Goal: Transaction & Acquisition: Purchase product/service

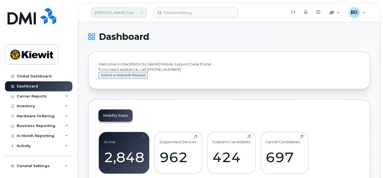
click at [133, 11] on link "Kiewit Canada Inc" at bounding box center [119, 13] width 56 height 10
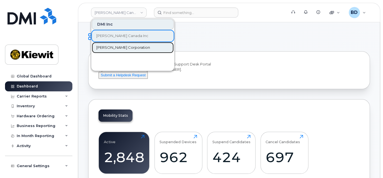
click at [112, 47] on span "[PERSON_NAME] Corporation" at bounding box center [123, 48] width 54 height 6
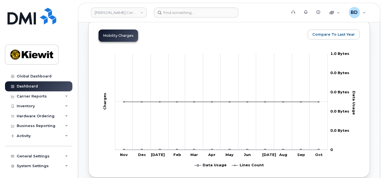
scroll to position [260, 0]
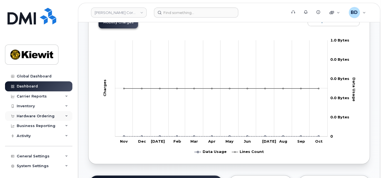
click at [66, 116] on icon at bounding box center [66, 116] width 3 height 3
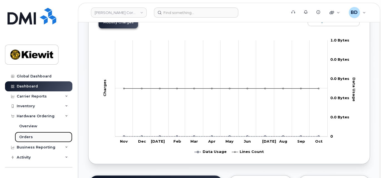
click at [37, 137] on link "Orders" at bounding box center [44, 137] width 58 height 11
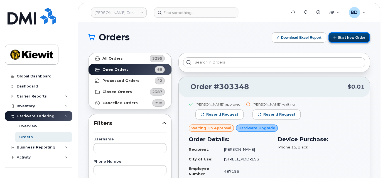
click at [345, 36] on button "Start New Order" at bounding box center [349, 37] width 41 height 10
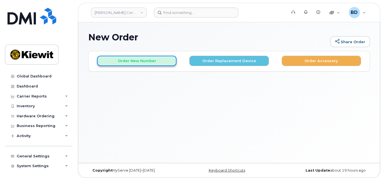
drag, startPoint x: 143, startPoint y: 60, endPoint x: 162, endPoint y: 58, distance: 18.8
click at [143, 60] on button "Order New Number" at bounding box center [136, 61] width 79 height 10
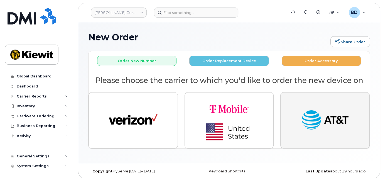
click at [317, 130] on img "button" at bounding box center [325, 120] width 49 height 25
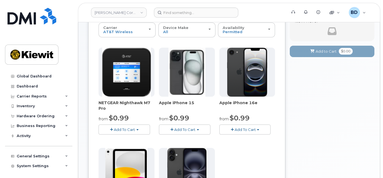
scroll to position [74, 0]
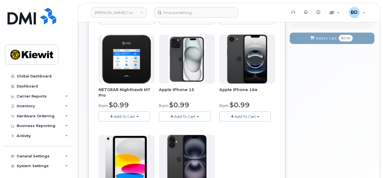
click at [188, 115] on span "Add To Cart" at bounding box center [184, 116] width 21 height 4
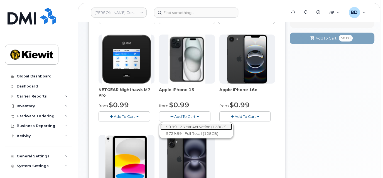
click at [184, 125] on link "$0.99 - 2 Year Activation (128GB)" at bounding box center [196, 126] width 72 height 7
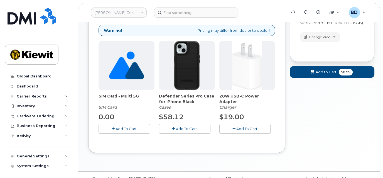
scroll to position [94, 0]
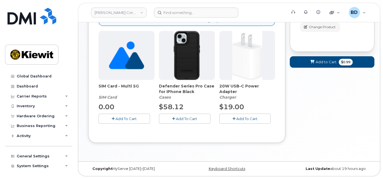
click at [185, 118] on span "Add To Cart" at bounding box center [186, 118] width 21 height 4
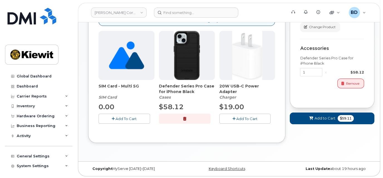
click at [238, 114] on button "Add To Cart" at bounding box center [245, 119] width 52 height 10
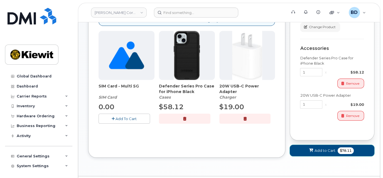
click at [317, 151] on span "Add to Cart" at bounding box center [325, 150] width 21 height 5
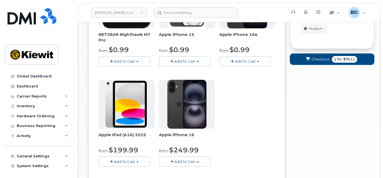
scroll to position [116, 0]
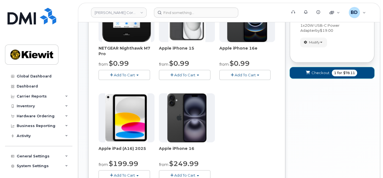
click at [312, 71] on span "Checkout" at bounding box center [321, 72] width 18 height 5
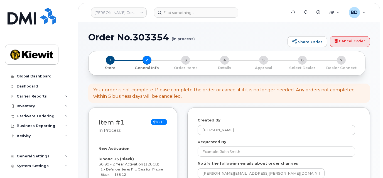
select select
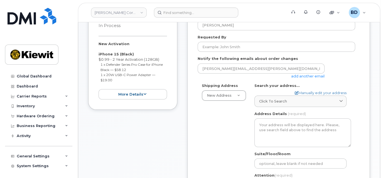
scroll to position [111, 0]
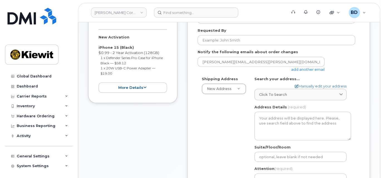
click at [309, 70] on link "add another email" at bounding box center [307, 69] width 33 height 4
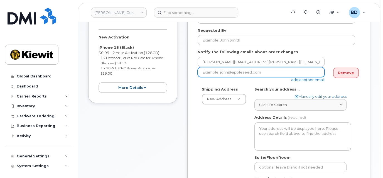
click at [239, 72] on input "email" at bounding box center [261, 72] width 127 height 10
paste input "cindy.caballero@kiewit.com"
type input "cindy.caballero@kiewit.com"
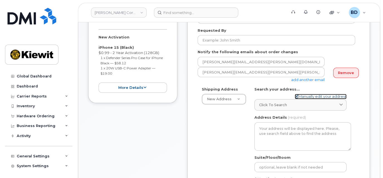
click at [310, 96] on link "Manually edit your address" at bounding box center [321, 96] width 52 height 5
select select
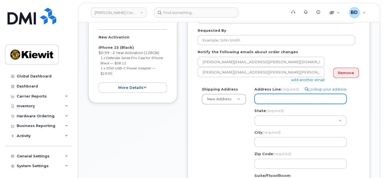
click at [261, 99] on input "Address Line (required)" at bounding box center [300, 99] width 92 height 10
paste input "8900 Renner Blvd"
select select
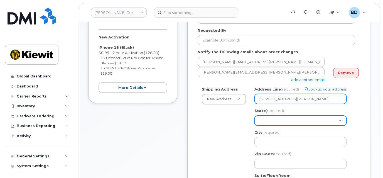
type input "8900 Renner Blvd"
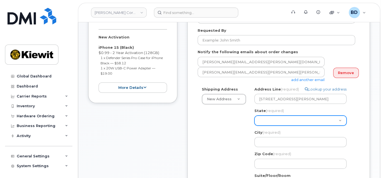
click at [265, 119] on select "Alabama Alaska American Samoa Arizona Arkansas California Colorado Connecticut …" at bounding box center [300, 121] width 92 height 10
select select "KS"
click at [254, 116] on select "Alabama Alaska American Samoa Arizona Arkansas California Colorado Connecticut …" at bounding box center [300, 121] width 92 height 10
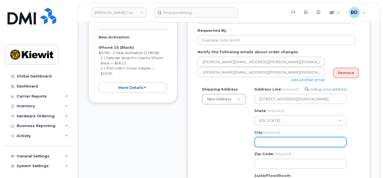
click at [270, 142] on input "City (required)" at bounding box center [300, 142] width 92 height 10
select select
type input "L"
select select
type input "Le"
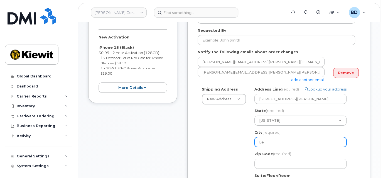
select select
type input "Len"
select select
type input "Lene"
select select
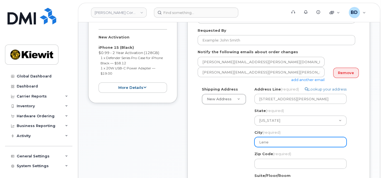
type input "Lenex"
select select
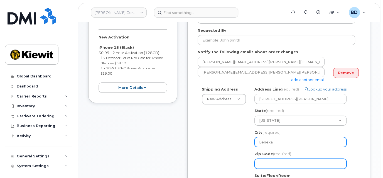
type input "Lenexa"
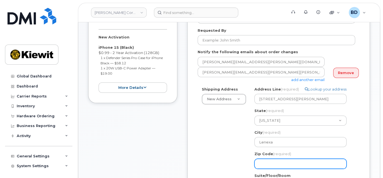
click at [267, 164] on input "Zip Code (required)" at bounding box center [300, 164] width 92 height 10
select select
type input "6"
select select
type input "66"
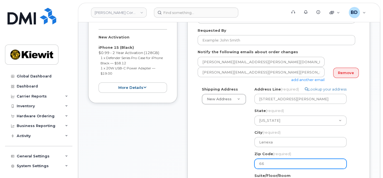
select select
type input "662"
select select
type input "6621"
select select
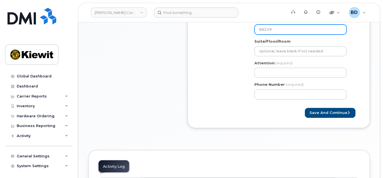
scroll to position [260, 0]
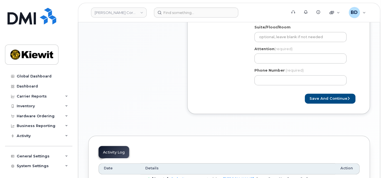
type input "66219"
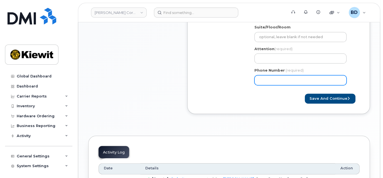
click at [259, 79] on input "Phone Number" at bounding box center [300, 80] width 92 height 10
drag, startPoint x: 251, startPoint y: 79, endPoint x: 242, endPoint y: 80, distance: 8.4
click at [242, 80] on div "Shipping Address New Address New Address 10055 Trainstation Circle 11501 42nd S…" at bounding box center [277, 13] width 158 height 151
drag, startPoint x: 263, startPoint y: 82, endPoint x: 255, endPoint y: 81, distance: 8.6
click at [255, 81] on input "Phone Number" at bounding box center [300, 80] width 92 height 10
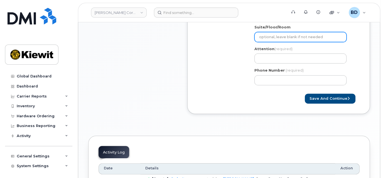
click at [267, 36] on input "Suite/Floor/Room" at bounding box center [300, 37] width 92 height 10
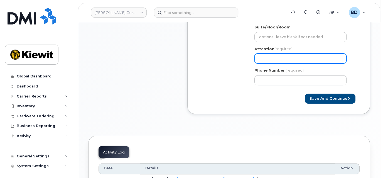
click at [264, 54] on input "Attention (required)" at bounding box center [300, 58] width 92 height 10
paste input "Sean.Collins"
select select
type input "Sean.Collins"
select select
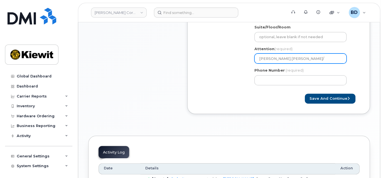
type input "Sean.Collins/"
click at [287, 60] on input "Sean.Collins/" at bounding box center [300, 58] width 92 height 10
paste input "Brad Adell"
select select
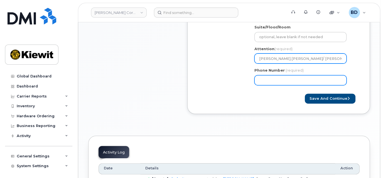
type input "Sean.Collins/ Brad Adell"
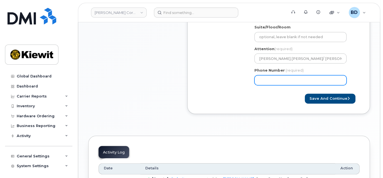
drag, startPoint x: 266, startPoint y: 83, endPoint x: 251, endPoint y: 80, distance: 15.7
click at [251, 80] on div "KS Lenexa Search your address... Manually edit your address Click to search No …" at bounding box center [302, 13] width 105 height 151
type input "8777727707"
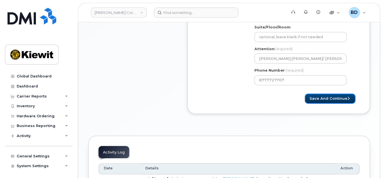
select select
click at [326, 95] on button "Save and Continue" at bounding box center [330, 99] width 51 height 10
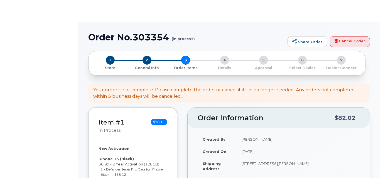
select select
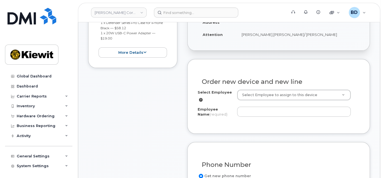
scroll to position [148, 0]
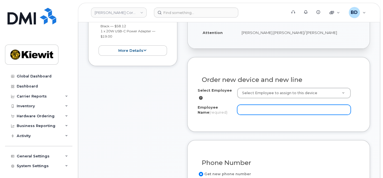
click at [253, 110] on input "Employee Name (required)" at bounding box center [294, 110] width 114 height 10
paste input "[PERSON_NAME]"
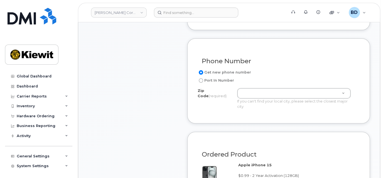
scroll to position [260, 0]
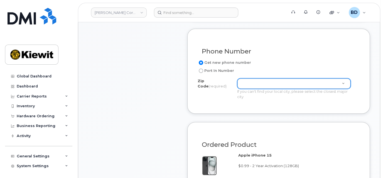
type input "[PERSON_NAME]"
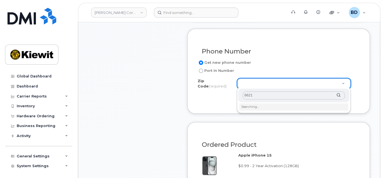
type input "66219"
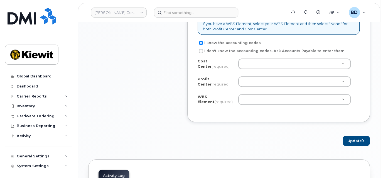
scroll to position [248, 0]
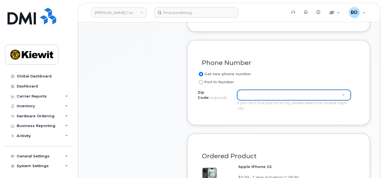
type input "n"
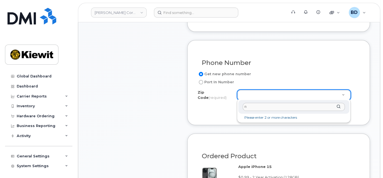
click at [247, 107] on input "n" at bounding box center [294, 107] width 102 height 8
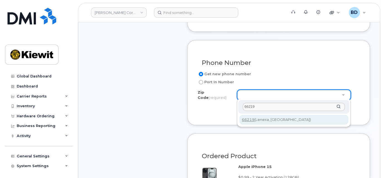
type input "66219"
type input "66219 (Lenexa, KS)"
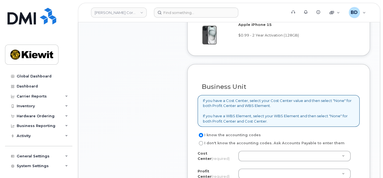
scroll to position [397, 0]
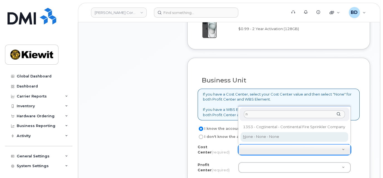
type input "n"
type input "None"
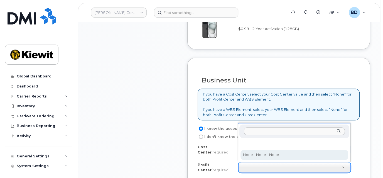
select select "None"
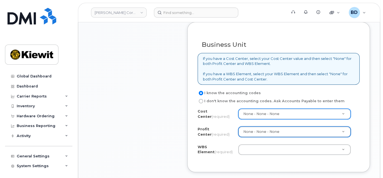
scroll to position [471, 0]
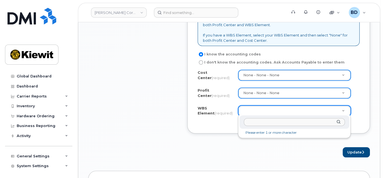
click at [265, 125] on input "text" at bounding box center [294, 122] width 101 height 8
paste input "110282.1478"
type input "110282.1478"
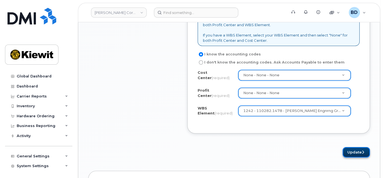
click at [351, 149] on button "Update" at bounding box center [356, 152] width 27 height 10
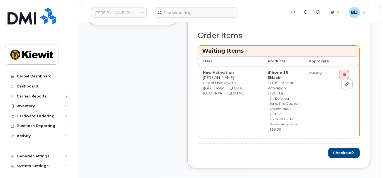
scroll to position [223, 0]
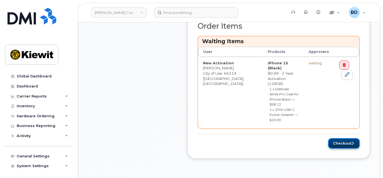
click at [342, 138] on button "Checkout" at bounding box center [343, 143] width 31 height 10
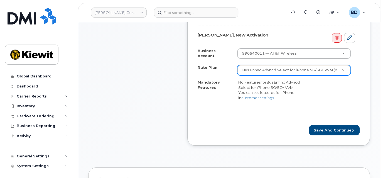
scroll to position [185, 0]
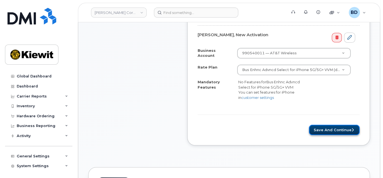
click at [331, 131] on button "Save and Continue" at bounding box center [334, 130] width 51 height 10
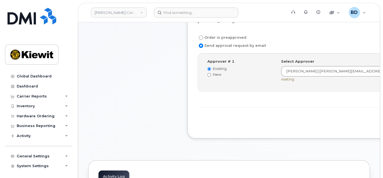
scroll to position [185, 0]
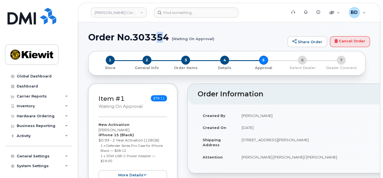
click at [161, 35] on h1 "Order No.303354 (Waiting On Approval)" at bounding box center [186, 37] width 197 height 10
drag, startPoint x: 161, startPoint y: 35, endPoint x: 155, endPoint y: 36, distance: 5.4
click at [155, 36] on h1 "Order No.303354 (Waiting On Approval)" at bounding box center [186, 37] width 197 height 10
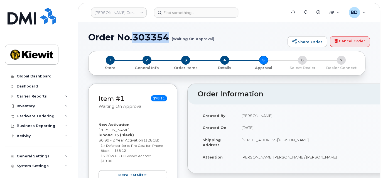
click at [156, 36] on h1 "Order No.303354 (Waiting On Approval)" at bounding box center [186, 37] width 197 height 10
copy h1 "303354"
click at [63, 116] on div "Hardware Ordering" at bounding box center [38, 116] width 67 height 10
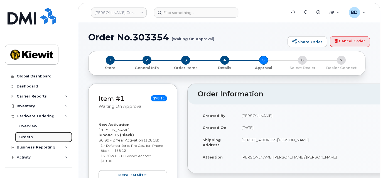
click at [62, 136] on link "Orders" at bounding box center [44, 137] width 58 height 11
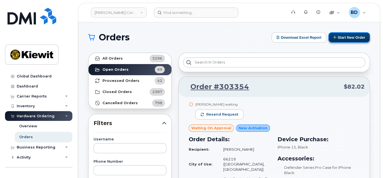
click at [343, 36] on button "Start New Order" at bounding box center [349, 37] width 41 height 10
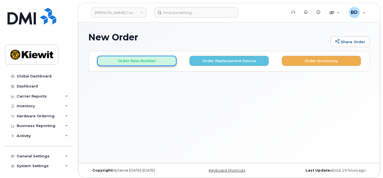
click at [105, 62] on button "Order New Number" at bounding box center [136, 61] width 79 height 10
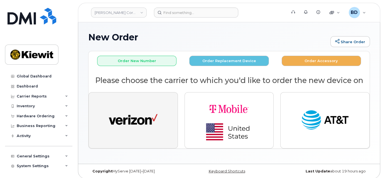
click at [135, 109] on img "button" at bounding box center [133, 120] width 49 height 25
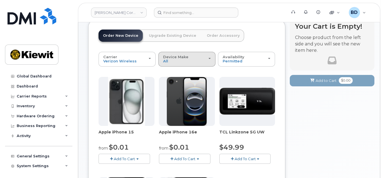
scroll to position [37, 0]
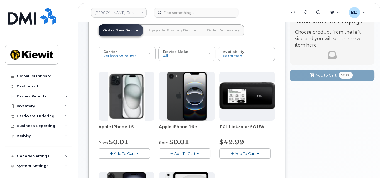
click at [133, 150] on button "Add To Cart" at bounding box center [125, 153] width 52 height 10
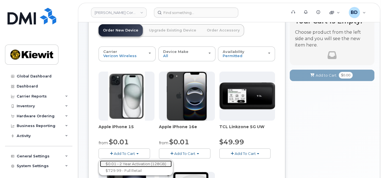
click at [133, 162] on link "$0.01 - 2 Year Activation (128GB)" at bounding box center [136, 163] width 72 height 7
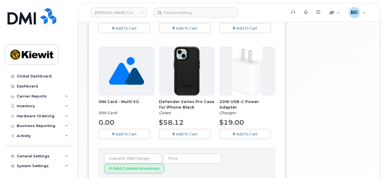
scroll to position [185, 0]
drag, startPoint x: 173, startPoint y: 134, endPoint x: 221, endPoint y: 129, distance: 47.6
click at [174, 134] on icon "button" at bounding box center [173, 134] width 3 height 4
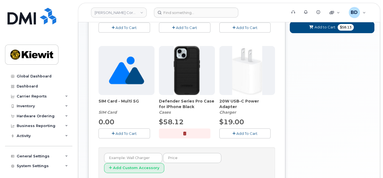
drag, startPoint x: 249, startPoint y: 131, endPoint x: 200, endPoint y: 149, distance: 52.7
click at [249, 132] on span "Add To Cart" at bounding box center [246, 133] width 21 height 4
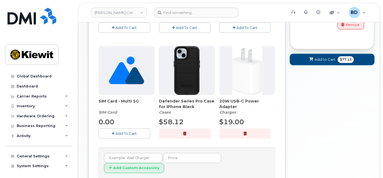
click at [324, 58] on span "Add to Cart" at bounding box center [325, 59] width 21 height 5
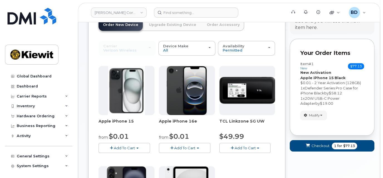
scroll to position [41, 0]
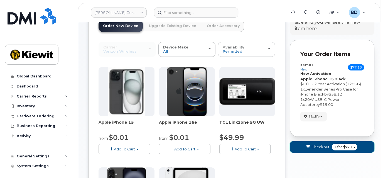
click at [308, 146] on icon "submit" at bounding box center [308, 147] width 4 height 4
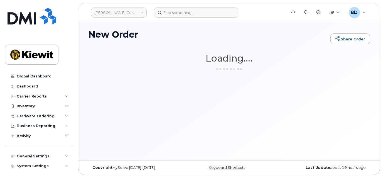
scroll to position [3, 0]
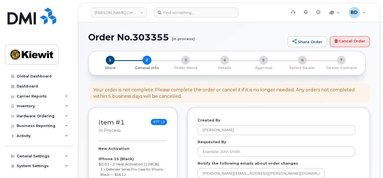
select select
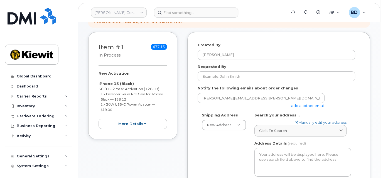
scroll to position [74, 0]
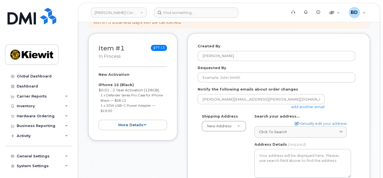
click at [302, 106] on link "add another email" at bounding box center [307, 106] width 33 height 4
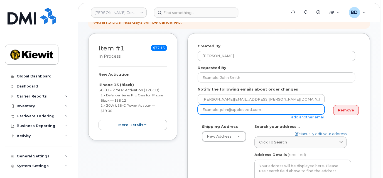
click at [233, 110] on input "email" at bounding box center [261, 109] width 127 height 10
paste input "106373.1846"
type input "106373.1846"
drag, startPoint x: 234, startPoint y: 109, endPoint x: 175, endPoint y: 109, distance: 59.3
click at [175, 109] on div "Item #1 in process $77.13 New Activation iPhone 15 (Black) $0.01 - 2 Year Activ…" at bounding box center [229, 161] width 282 height 257
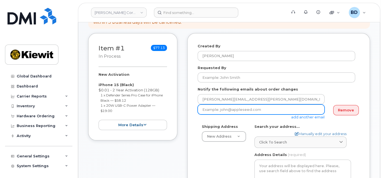
click at [221, 107] on input "email" at bounding box center [261, 109] width 127 height 10
paste input "david.gutierrez@kiewit.com"
type input "david.gutierrez@kiewit.com"
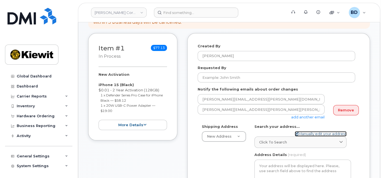
drag, startPoint x: 303, startPoint y: 132, endPoint x: 288, endPoint y: 125, distance: 17.1
click at [303, 132] on link "Manually edit your address" at bounding box center [321, 133] width 52 height 5
select select
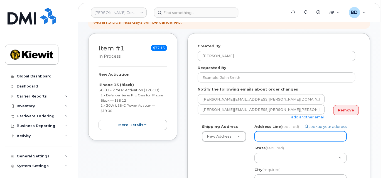
click at [260, 135] on input "Address Line (required)" at bounding box center [300, 136] width 92 height 10
paste input "2050 Roanoke Rd"
select select
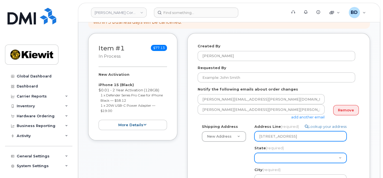
type input "2050 Roanoke Rd"
click at [267, 157] on select "Alabama Alaska American Samoa Arizona Arkansas California Colorado Connecticut …" at bounding box center [300, 158] width 92 height 10
select select "TX"
click at [254, 153] on select "Alabama Alaska American Samoa Arizona Arkansas California Colorado Connecticut …" at bounding box center [300, 158] width 92 height 10
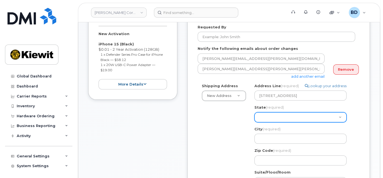
scroll to position [148, 0]
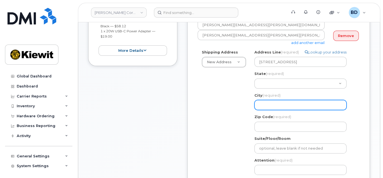
click at [260, 105] on input "City (required)" at bounding box center [300, 105] width 92 height 10
select select
type input "W"
select select
type input "We"
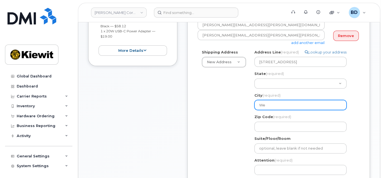
select select
type input "Wes"
select select
type input "West"
select select
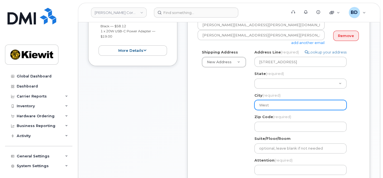
type input "Westl"
select select
type input "Westla"
select select
type input "Westlak"
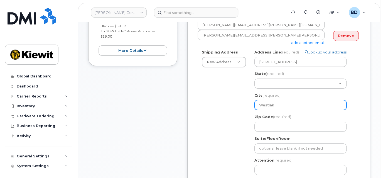
select select
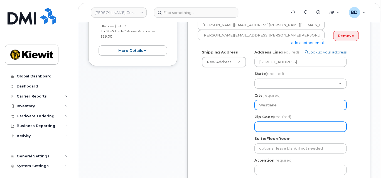
type input "Westlake"
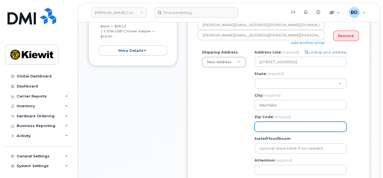
click at [263, 128] on input "Zip Code (required)" at bounding box center [300, 127] width 92 height 10
select select
type input "7"
select select
type input "76"
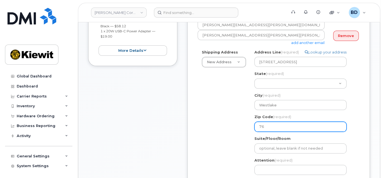
select select
type input "762"
select select
type input "7626"
select select
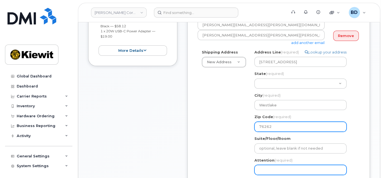
type input "76262"
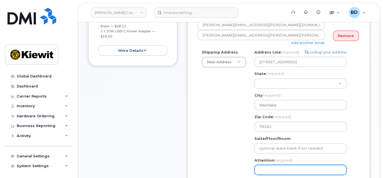
drag, startPoint x: 266, startPoint y: 172, endPoint x: 236, endPoint y: 172, distance: 29.8
click at [265, 172] on input "Attention (required)" at bounding box center [300, 170] width 92 height 10
click at [265, 168] on input "Attention (required)" at bounding box center [300, 170] width 92 height 10
paste input "strial & Water Engineering Supervis"
select select
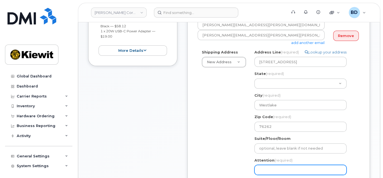
type input "strial & Water Engineering Supervis"
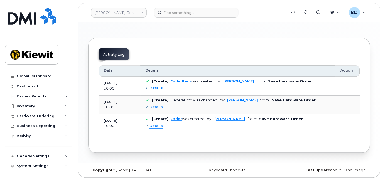
scroll to position [358, 0]
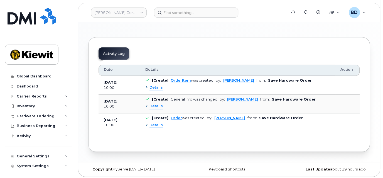
drag, startPoint x: 318, startPoint y: 169, endPoint x: 227, endPoint y: 177, distance: 91.7
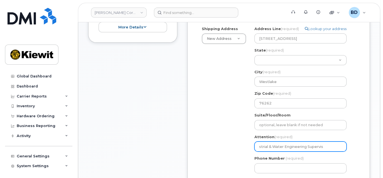
scroll to position [210, 0]
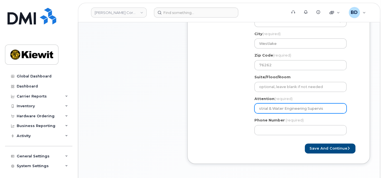
select select
paste input "Bailey Herrera"
click at [263, 110] on input "Attention (required)" at bounding box center [300, 108] width 92 height 10
type input "Bailey Herrera"
click at [289, 107] on input "Bailey Herrera" at bounding box center [300, 108] width 92 height 10
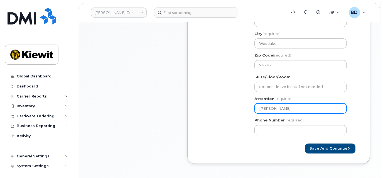
select select
type input "Bailey Herrera/"
paste input "Brittni Schwarz"
select select
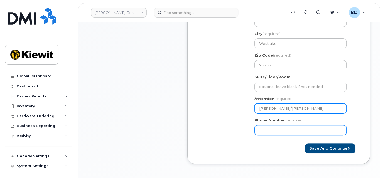
type input "Bailey Herrera/Brittni Schwarz"
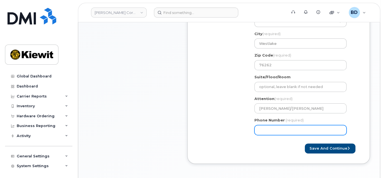
click at [263, 127] on input "Phone Number" at bounding box center [300, 130] width 92 height 10
type input "8777727707"
select select
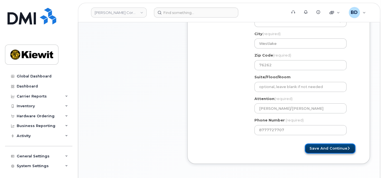
click at [325, 149] on button "Save and Continue" at bounding box center [330, 148] width 51 height 10
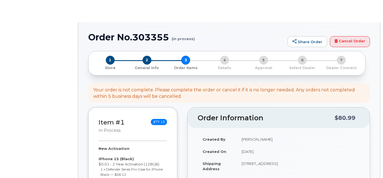
select select
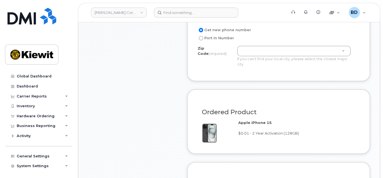
scroll to position [297, 0]
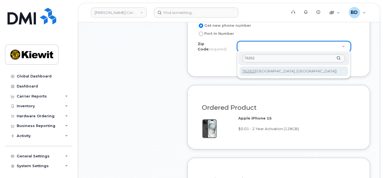
type input "76262"
type input "76262 ([GEOGRAPHIC_DATA], [GEOGRAPHIC_DATA])"
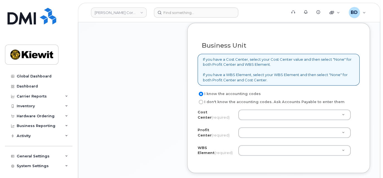
scroll to position [445, 0]
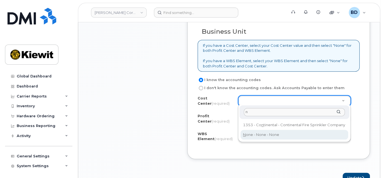
type input "n"
type input "None"
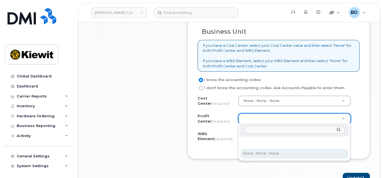
drag, startPoint x: 257, startPoint y: 151, endPoint x: 257, endPoint y: 146, distance: 4.2
select select "None"
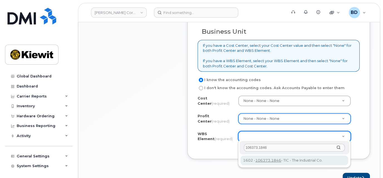
type input "106373.1846"
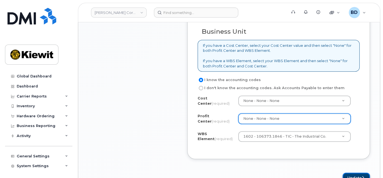
click at [357, 173] on button "Update" at bounding box center [356, 178] width 27 height 10
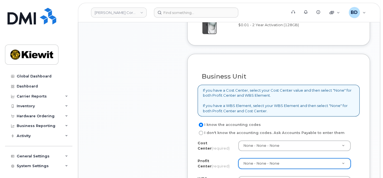
scroll to position [512, 0]
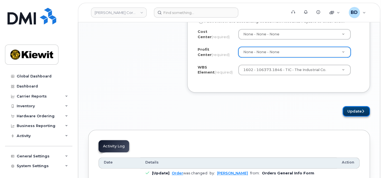
click at [356, 111] on button "Update" at bounding box center [356, 111] width 27 height 10
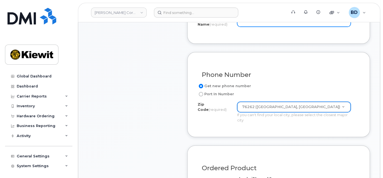
scroll to position [104, 0]
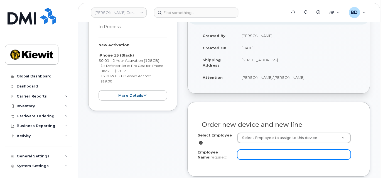
click at [251, 151] on input "Employee Name (required)" at bounding box center [294, 155] width 114 height 10
paste input "[PERSON_NAME]"
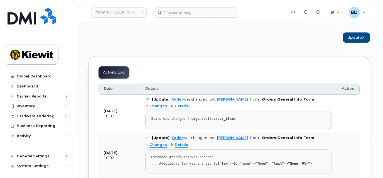
scroll to position [586, 0]
type input "[PERSON_NAME]"
click at [348, 33] on button "Update" at bounding box center [356, 37] width 27 height 10
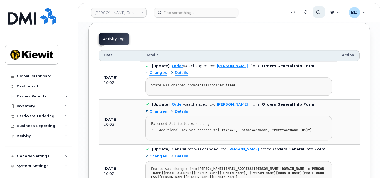
scroll to position [623, 0]
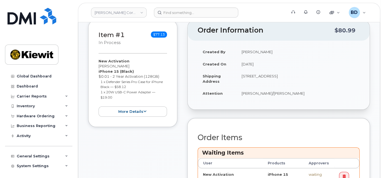
scroll to position [297, 0]
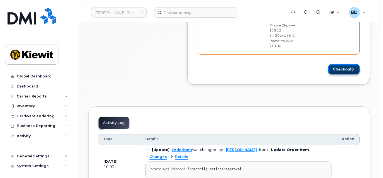
click at [349, 64] on button "Checkout" at bounding box center [343, 69] width 31 height 10
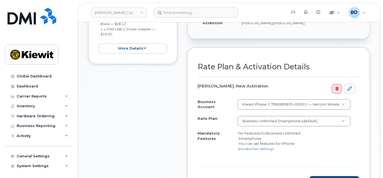
scroll to position [148, 0]
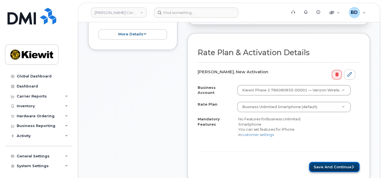
click at [335, 165] on button "Save and Continue" at bounding box center [334, 167] width 51 height 10
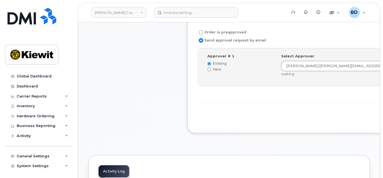
scroll to position [185, 0]
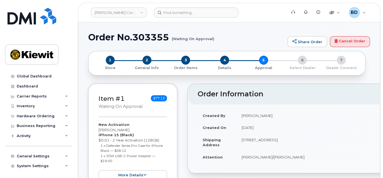
click at [148, 38] on h1 "Order No.303355 (Waiting On Approval)" at bounding box center [186, 37] width 197 height 10
copy h1 "303355"
click at [65, 116] on icon at bounding box center [66, 116] width 3 height 3
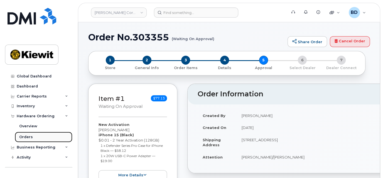
click at [30, 135] on div "Orders" at bounding box center [26, 136] width 14 height 5
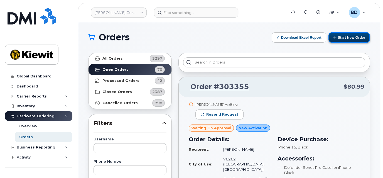
click at [350, 37] on button "Start New Order" at bounding box center [349, 37] width 41 height 10
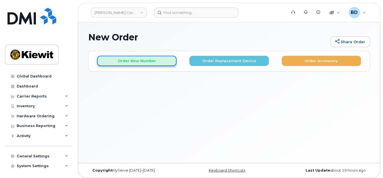
click at [134, 61] on button "Order New Number" at bounding box center [136, 61] width 79 height 10
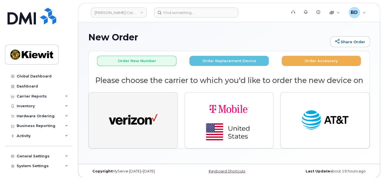
click at [136, 107] on button "button" at bounding box center [133, 120] width 89 height 56
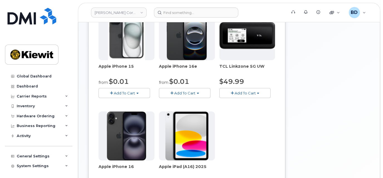
scroll to position [111, 0]
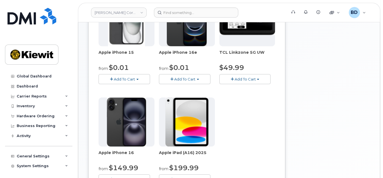
click at [119, 78] on span "Add To Cart" at bounding box center [124, 79] width 21 height 4
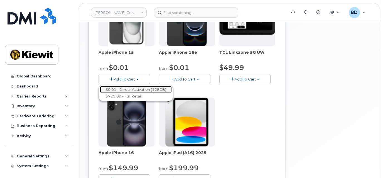
click at [123, 86] on link "$0.01 - 2 Year Activation (128GB)" at bounding box center [136, 89] width 72 height 7
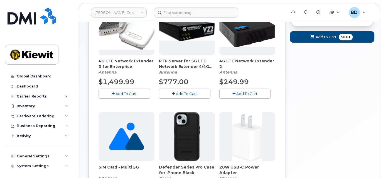
scroll to position [158, 0]
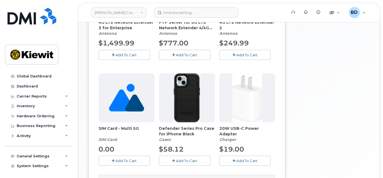
drag, startPoint x: 185, startPoint y: 161, endPoint x: 214, endPoint y: 155, distance: 29.4
click at [185, 161] on span "Add To Cart" at bounding box center [186, 160] width 21 height 4
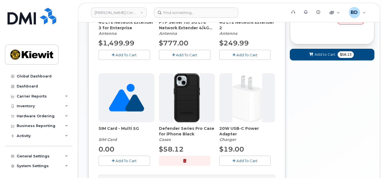
click at [234, 159] on icon "button" at bounding box center [233, 161] width 3 height 4
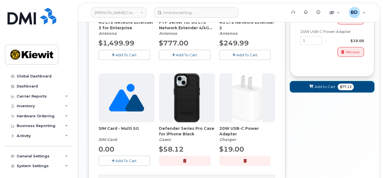
click at [328, 87] on span "Add to Cart" at bounding box center [325, 86] width 21 height 5
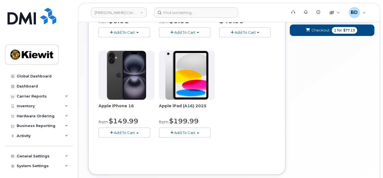
scroll to position [190, 0]
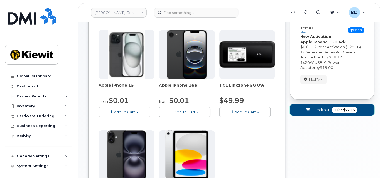
click at [307, 108] on icon "submit" at bounding box center [308, 110] width 4 height 4
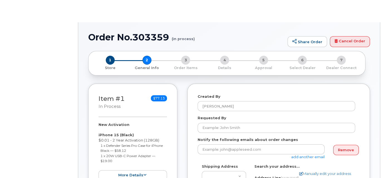
select select
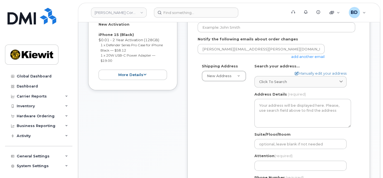
scroll to position [111, 0]
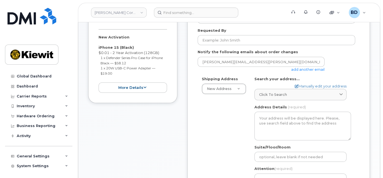
click at [305, 69] on link "add another email" at bounding box center [307, 69] width 33 height 4
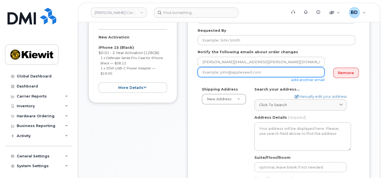
click at [214, 75] on input "email" at bounding box center [261, 72] width 127 height 10
click at [211, 73] on input "email" at bounding box center [261, 72] width 127 height 10
paste input "[EMAIL_ADDRESS][PERSON_NAME][PERSON_NAME][DOMAIN_NAME]"
type input "[EMAIL_ADDRESS][PERSON_NAME][PERSON_NAME][DOMAIN_NAME]"
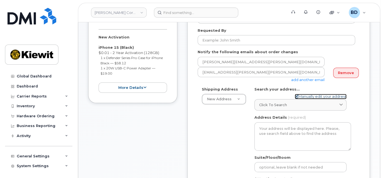
drag, startPoint x: 307, startPoint y: 96, endPoint x: 286, endPoint y: 95, distance: 20.6
click at [307, 96] on link "Manually edit your address" at bounding box center [321, 96] width 52 height 5
select select
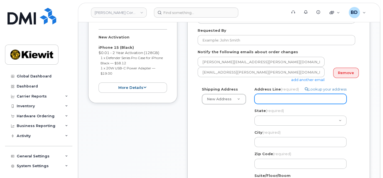
click at [261, 94] on input "Address Line (required)" at bounding box center [300, 99] width 92 height 10
paste input "8900 Renner Blvd"
select select
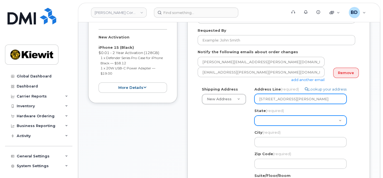
type input "8900 Renner Blvd"
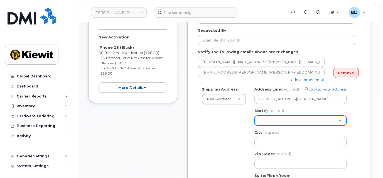
click at [263, 120] on select "Alabama Alaska American Samoa Arizona Arkansas California Colorado Connecticut …" at bounding box center [300, 121] width 92 height 10
select select "KS"
click at [254, 116] on select "Alabama Alaska American Samoa Arizona Arkansas California Colorado Connecticut …" at bounding box center [300, 121] width 92 height 10
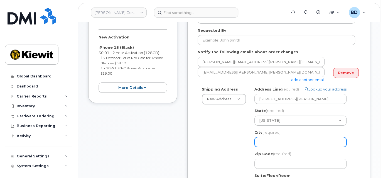
click at [263, 141] on input "City (required)" at bounding box center [300, 142] width 92 height 10
select select
type input "L"
select select
type input "Le"
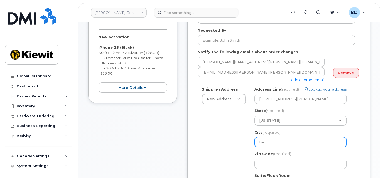
select select
type input "Len"
select select
type input "Lene"
select select
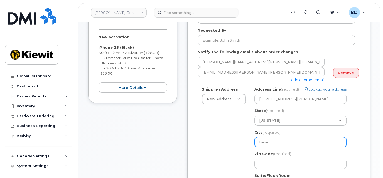
type input "Lenex"
select select
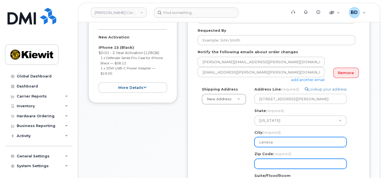
type input "Lenexa"
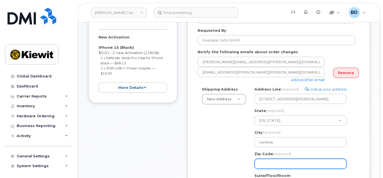
click at [263, 163] on input "Zip Code (required)" at bounding box center [300, 164] width 92 height 10
select select
type input "6"
select select
type input "66"
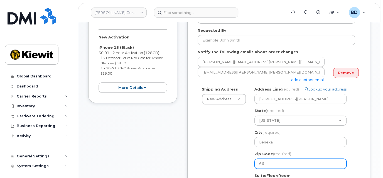
select select
type input "662"
select select
type input "6621"
select select
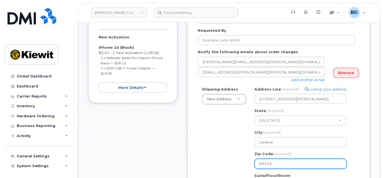
type input "66219"
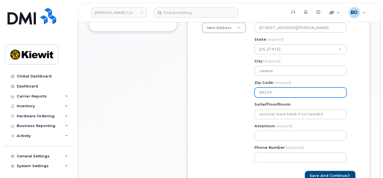
scroll to position [185, 0]
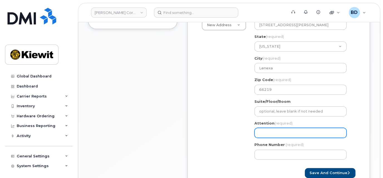
click at [265, 131] on input "Attention (required)" at bounding box center [300, 133] width 92 height 10
click at [261, 134] on input "Attention (required)" at bounding box center [300, 133] width 92 height 10
paste input ": Andrew.May"
select select
type input ": Andrew.May"
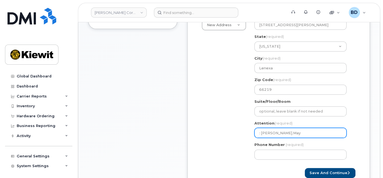
select select
type input ": Andrew.May/"
click at [296, 133] on input ": Andrew.May/" at bounding box center [300, 133] width 92 height 10
paste input "[PERSON_NAME]"
select select
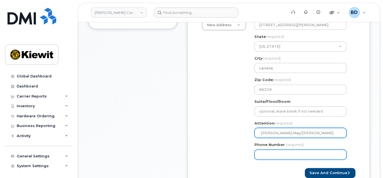
type input ": [PERSON_NAME].May/[PERSON_NAME]"
click at [264, 151] on input "Phone Number" at bounding box center [300, 155] width 92 height 10
type input "8777727707"
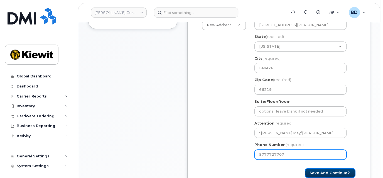
select select
click at [311, 168] on button "Save and Continue" at bounding box center [330, 173] width 51 height 10
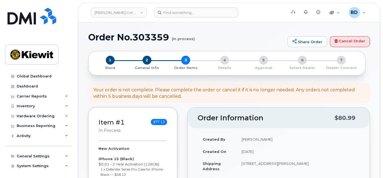
select select
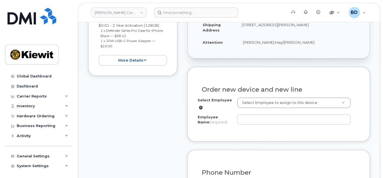
scroll to position [148, 0]
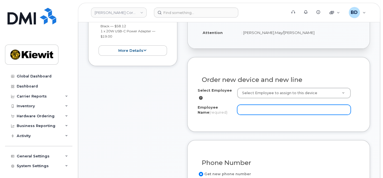
click at [247, 110] on input "Employee Name (required)" at bounding box center [294, 110] width 114 height 10
paste input "[PERSON_NAME]"
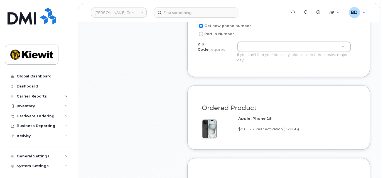
scroll to position [297, 0]
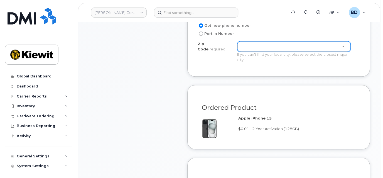
type input "[PERSON_NAME]"
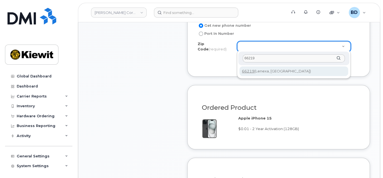
type input "66219"
type input "66219 ([GEOGRAPHIC_DATA], [GEOGRAPHIC_DATA])"
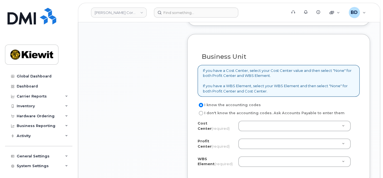
scroll to position [445, 0]
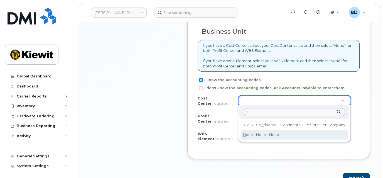
type input "n"
type input "None"
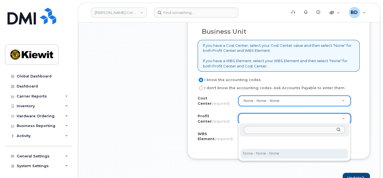
drag, startPoint x: 261, startPoint y: 152, endPoint x: 182, endPoint y: 129, distance: 82.2
select select "None"
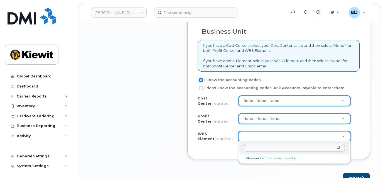
type input "00588108"
drag, startPoint x: 270, startPoint y: 148, endPoint x: 236, endPoint y: 143, distance: 34.8
click at [236, 145] on body "[PERSON_NAME] Corporation Support Alerts Knowledge Base Quicklinks Suspend / Ca…" at bounding box center [191, 27] width 383 height 945
click at [255, 148] on input "text" at bounding box center [294, 148] width 101 height 8
paste input "110282.1478"
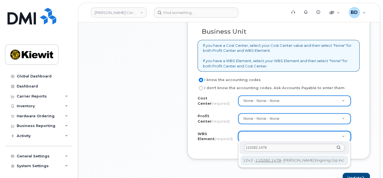
type input "110282.1478"
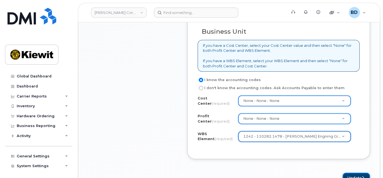
click at [357, 173] on button "Update" at bounding box center [356, 178] width 27 height 10
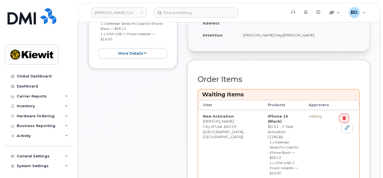
scroll to position [185, 0]
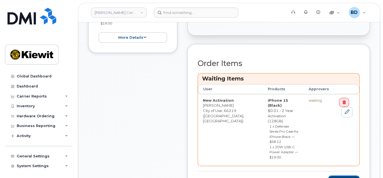
click at [340, 175] on button "Checkout" at bounding box center [343, 180] width 31 height 10
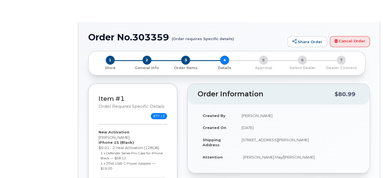
select select "Business Unlimited Smartphone"
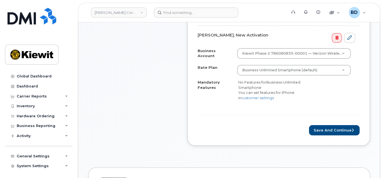
scroll to position [185, 0]
click at [317, 125] on button "Save and Continue" at bounding box center [334, 130] width 51 height 10
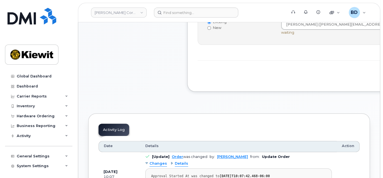
scroll to position [223, 0]
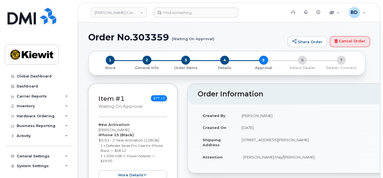
click at [146, 33] on h1 "Order No.303359 (Waiting On Approval)" at bounding box center [186, 37] width 197 height 10
click at [148, 35] on h1 "Order No.303359 (Waiting On Approval)" at bounding box center [186, 37] width 197 height 10
copy h1 "303359"
